Goal: Transaction & Acquisition: Purchase product/service

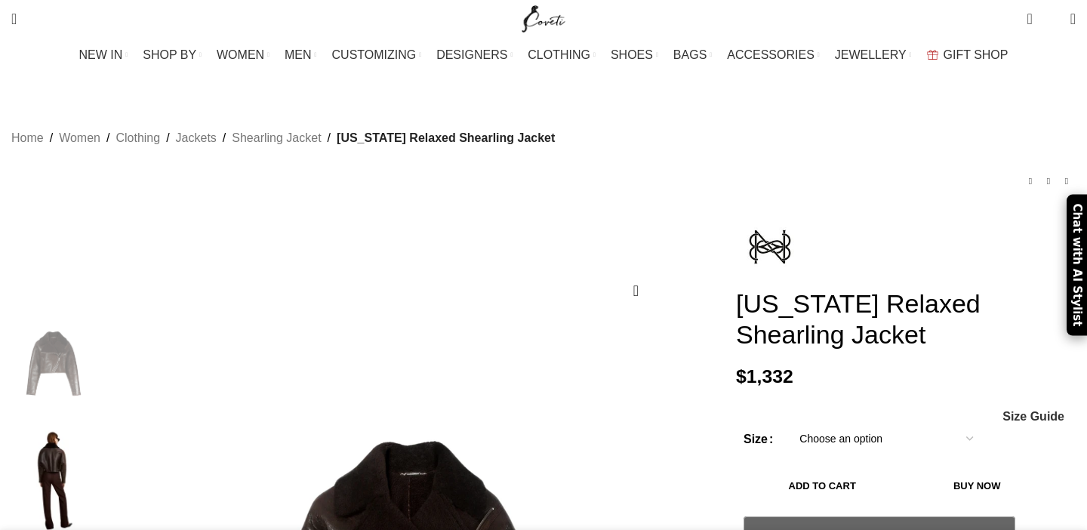
click at [846, 423] on select "Choose an option 4 UK 6 UK 8 [GEOGRAPHIC_DATA] 10 [GEOGRAPHIC_DATA] 12 [GEOGRAP…" at bounding box center [886, 439] width 196 height 32
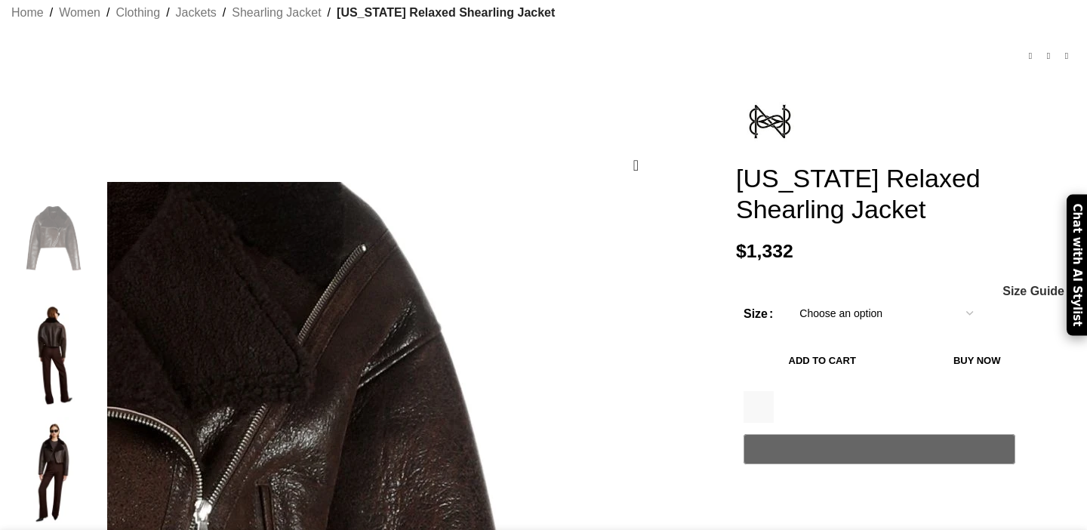
scroll to position [282, 0]
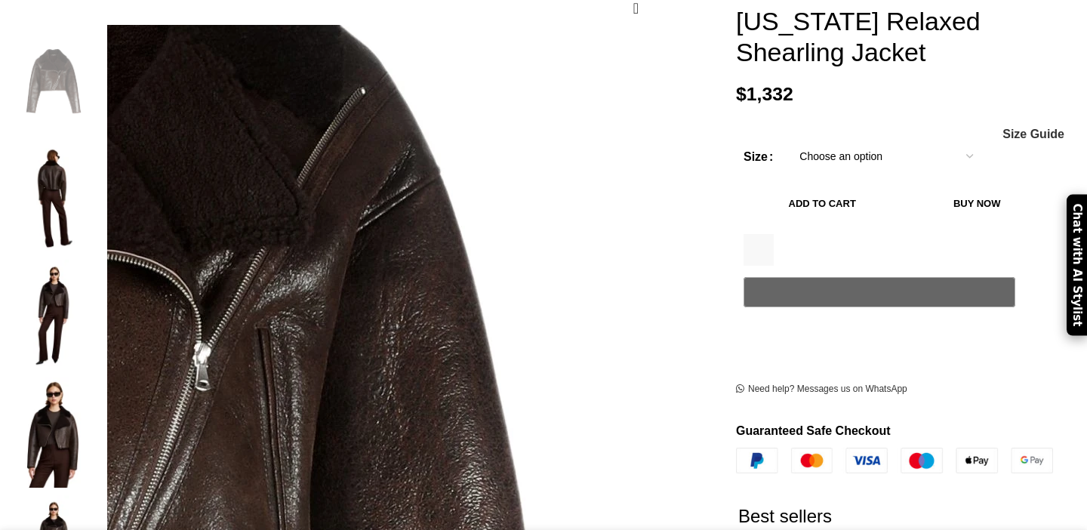
click at [100, 154] on img at bounding box center [54, 198] width 92 height 110
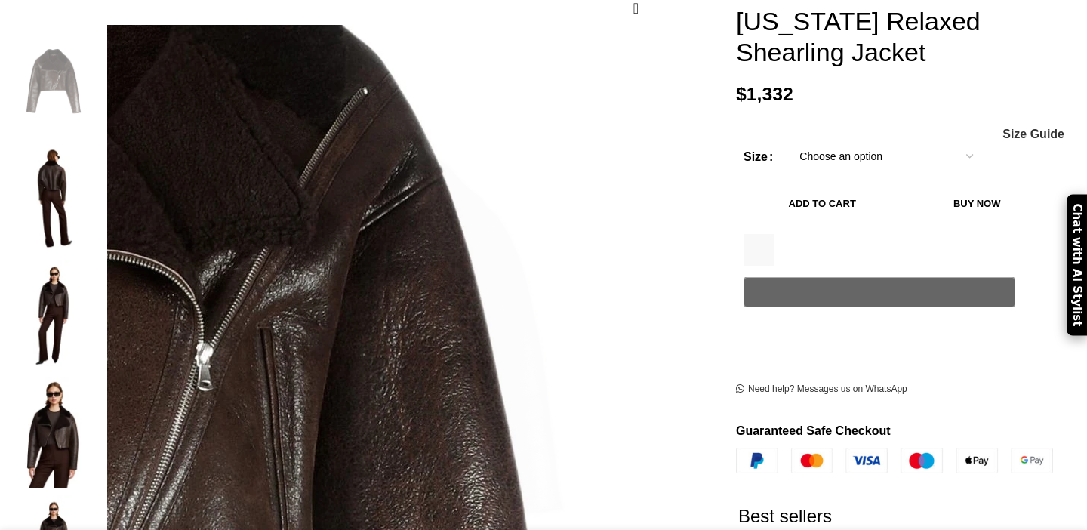
click at [100, 260] on img at bounding box center [54, 315] width 92 height 110
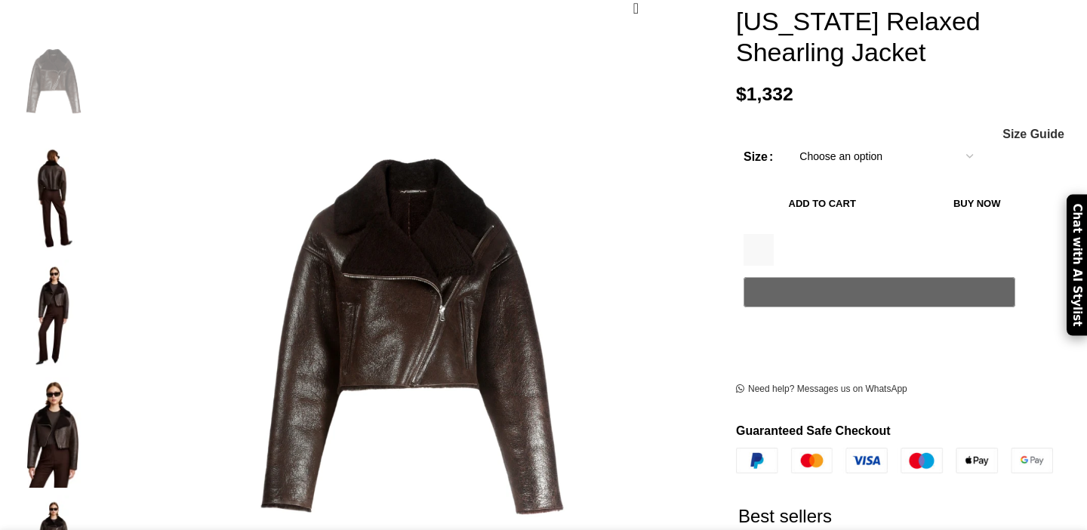
scroll to position [0, 159]
click at [100, 377] on img at bounding box center [54, 432] width 92 height 110
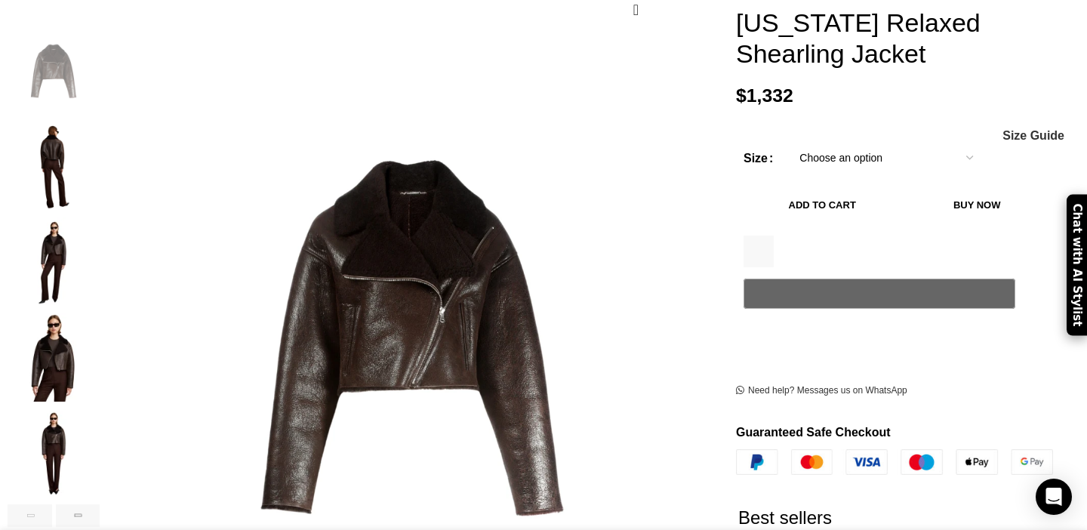
click at [100, 426] on img "5 / 6" at bounding box center [54, 453] width 92 height 88
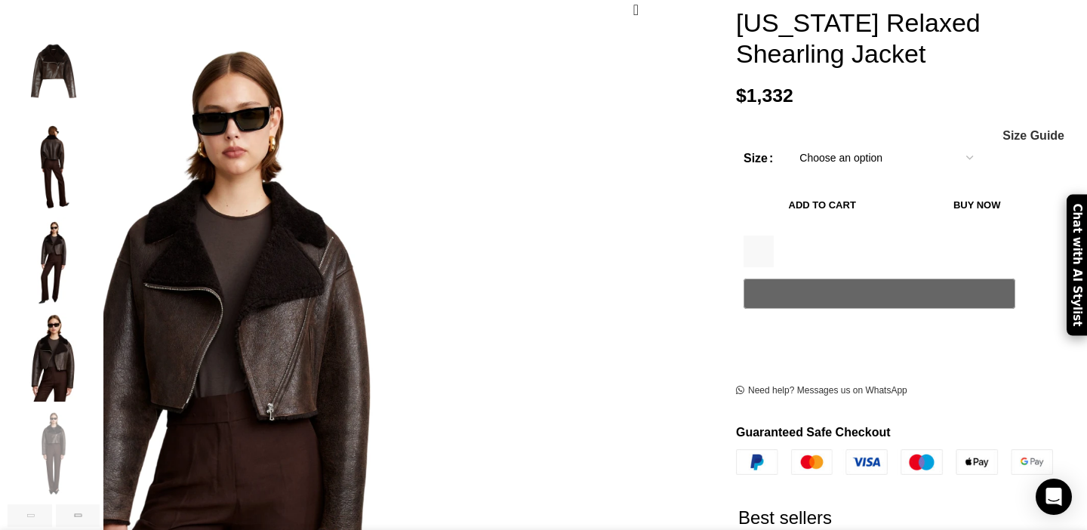
click at [100, 329] on img "4 / 6" at bounding box center [54, 357] width 92 height 88
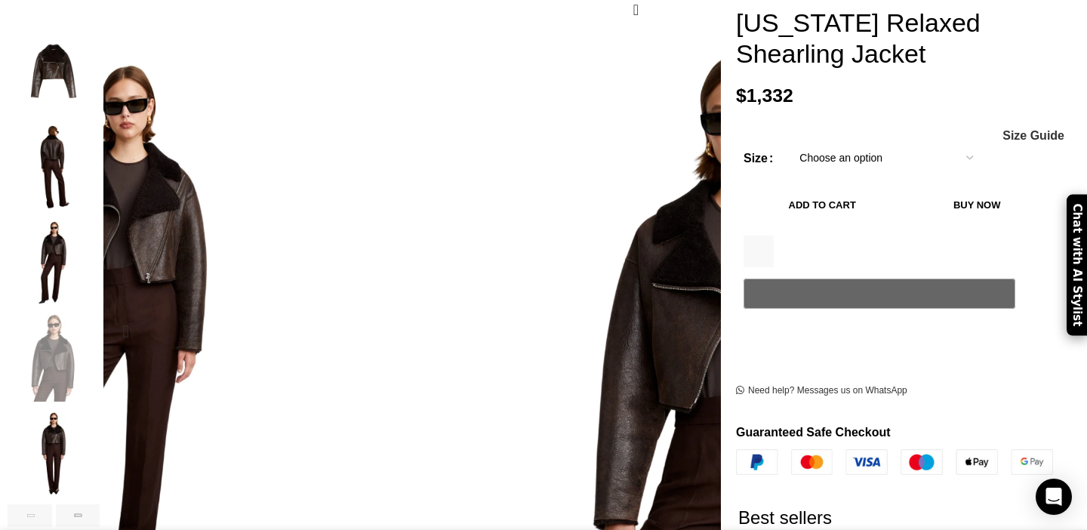
scroll to position [0, 318]
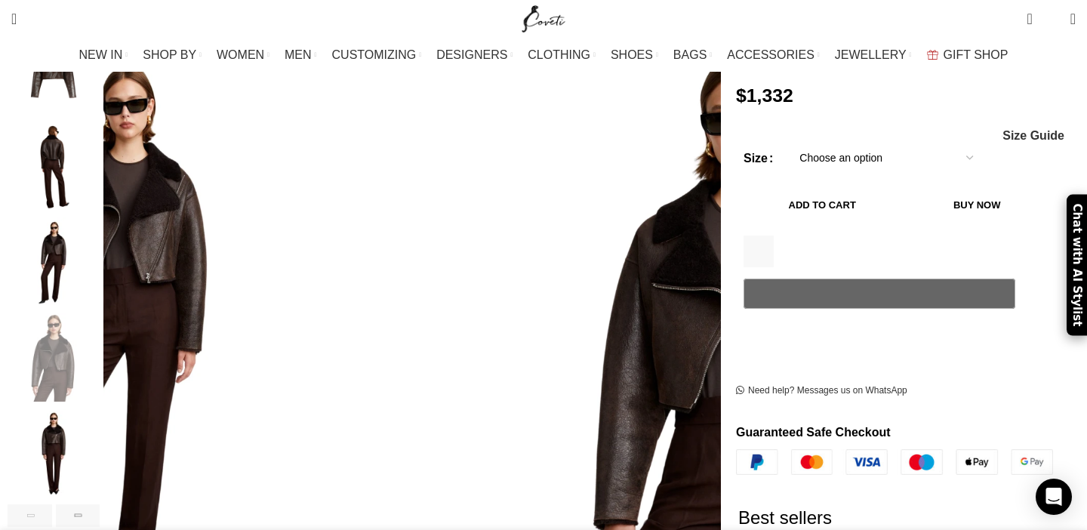
click at [100, 263] on div at bounding box center [54, 265] width 92 height 478
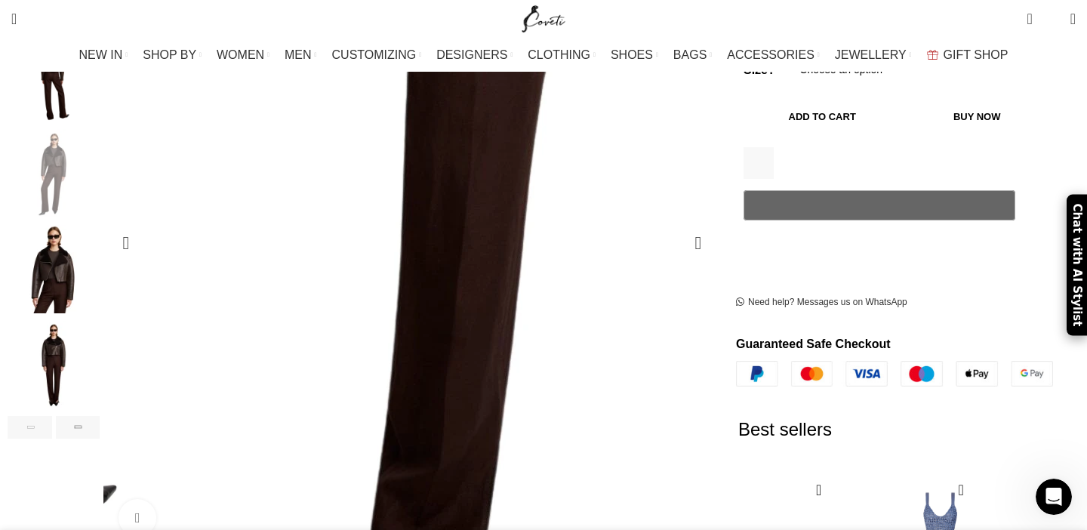
scroll to position [0, 0]
